Goal: Task Accomplishment & Management: Manage account settings

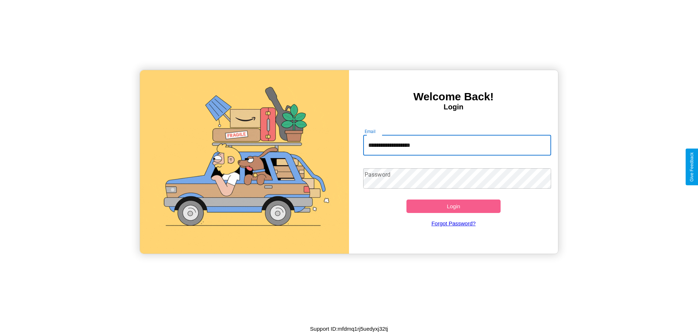
type input "**********"
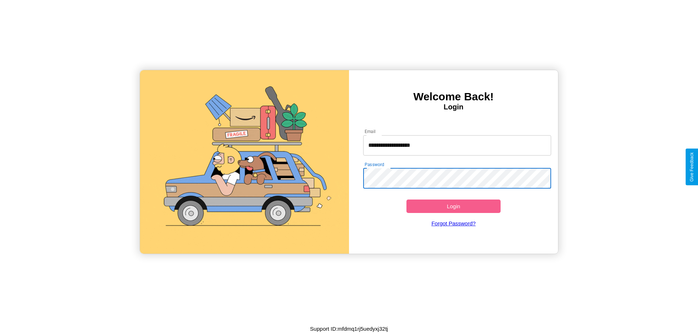
click at [454, 206] on button "Login" at bounding box center [454, 206] width 94 height 13
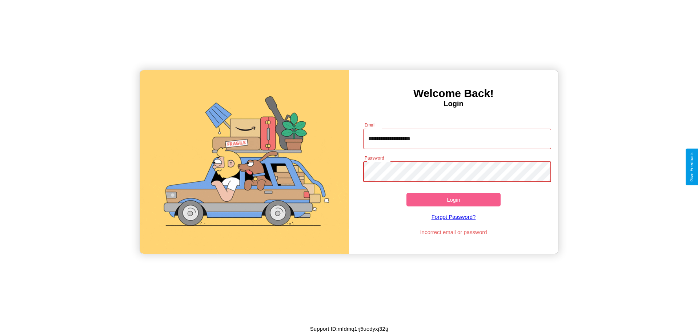
click at [454, 200] on button "Login" at bounding box center [454, 199] width 94 height 13
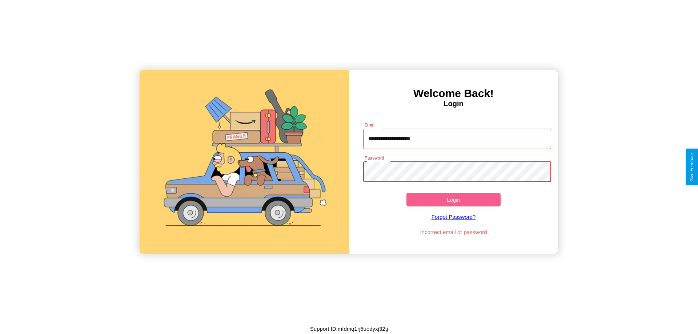
click at [454, 200] on button "Login" at bounding box center [454, 199] width 94 height 13
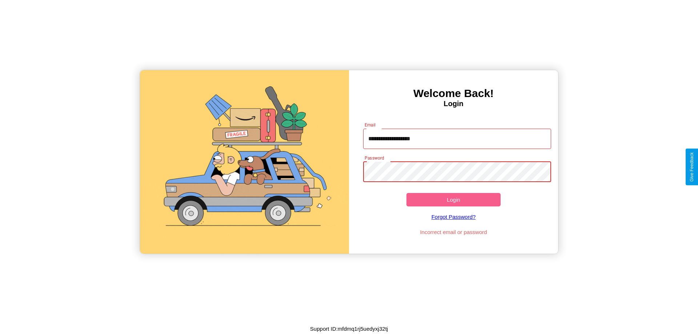
click at [454, 200] on button "Login" at bounding box center [454, 199] width 94 height 13
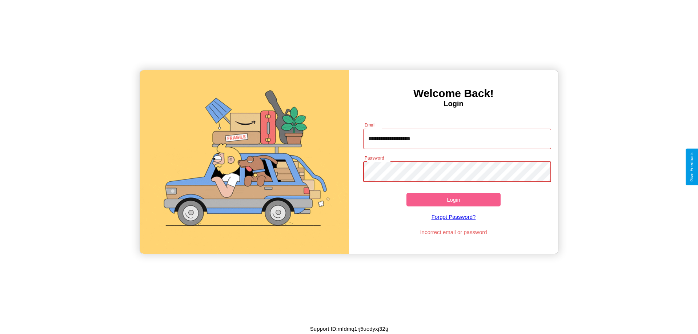
click at [454, 200] on button "Login" at bounding box center [454, 199] width 94 height 13
